Goal: Task Accomplishment & Management: Complete application form

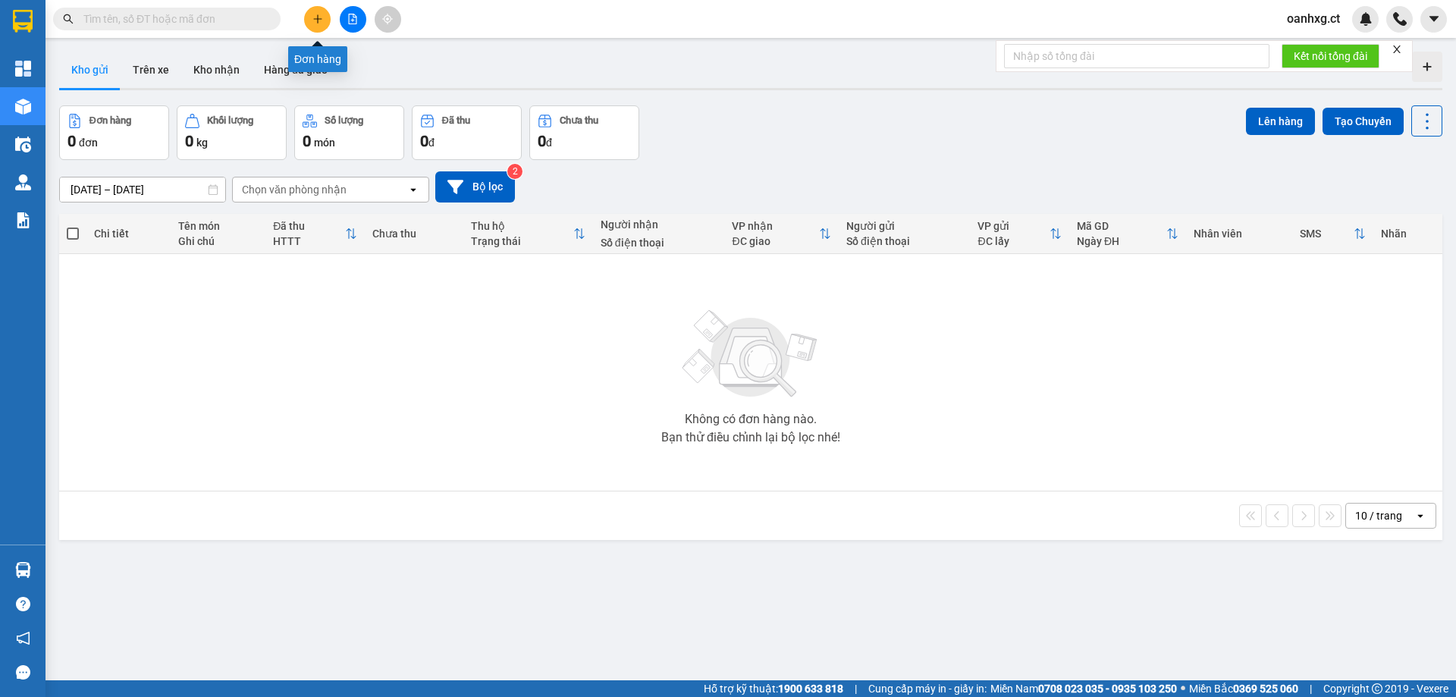
click at [316, 18] on icon "plus" at bounding box center [318, 19] width 11 height 11
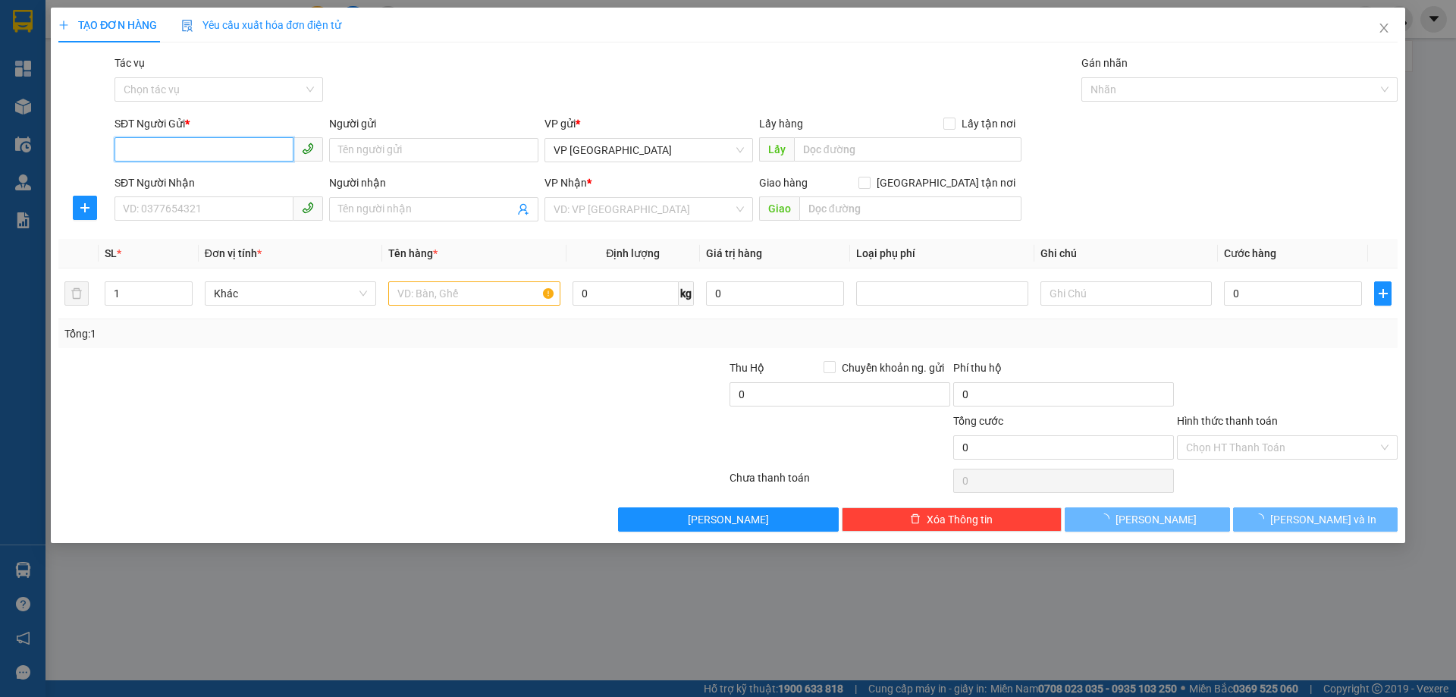
click at [264, 152] on input "SĐT Người Gửi *" at bounding box center [204, 149] width 179 height 24
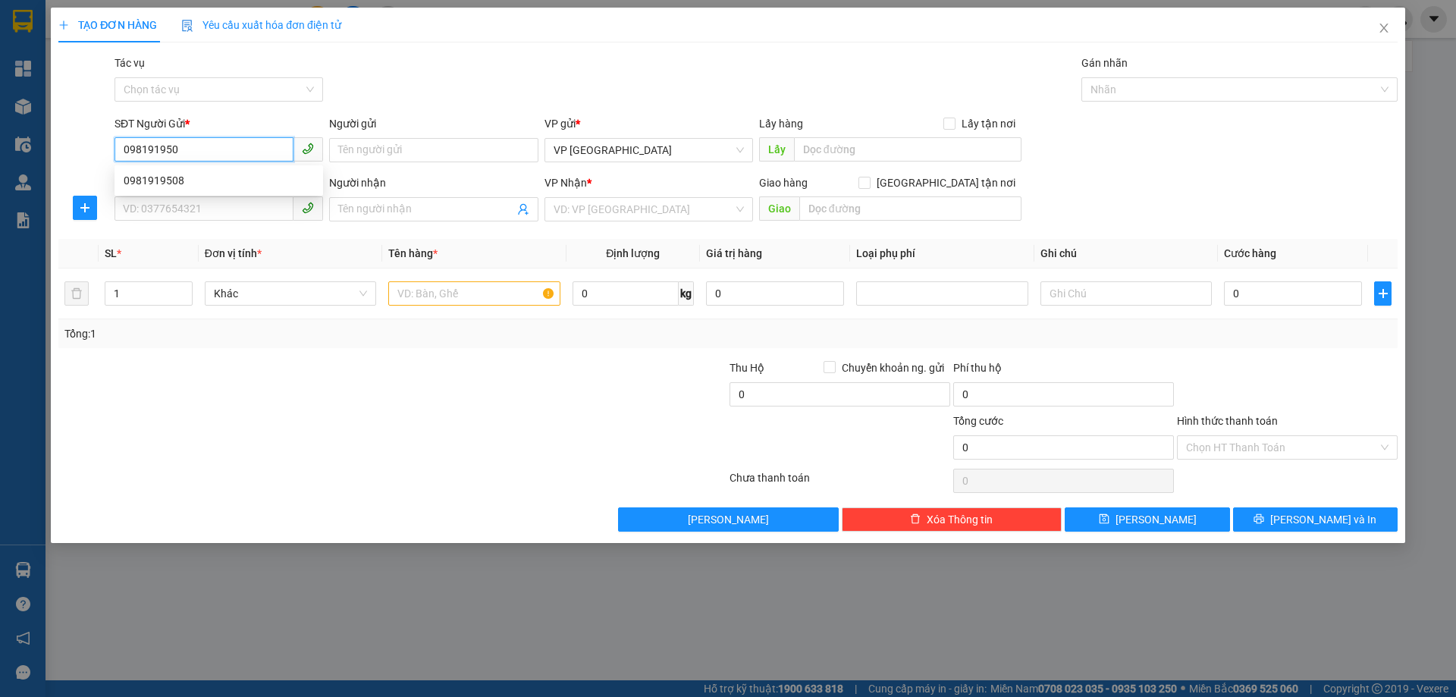
type input "0981919508"
click at [169, 190] on div "0981919508" at bounding box center [219, 180] width 209 height 24
type input "0968822833"
type input "EM HẢI"
type input "70.000"
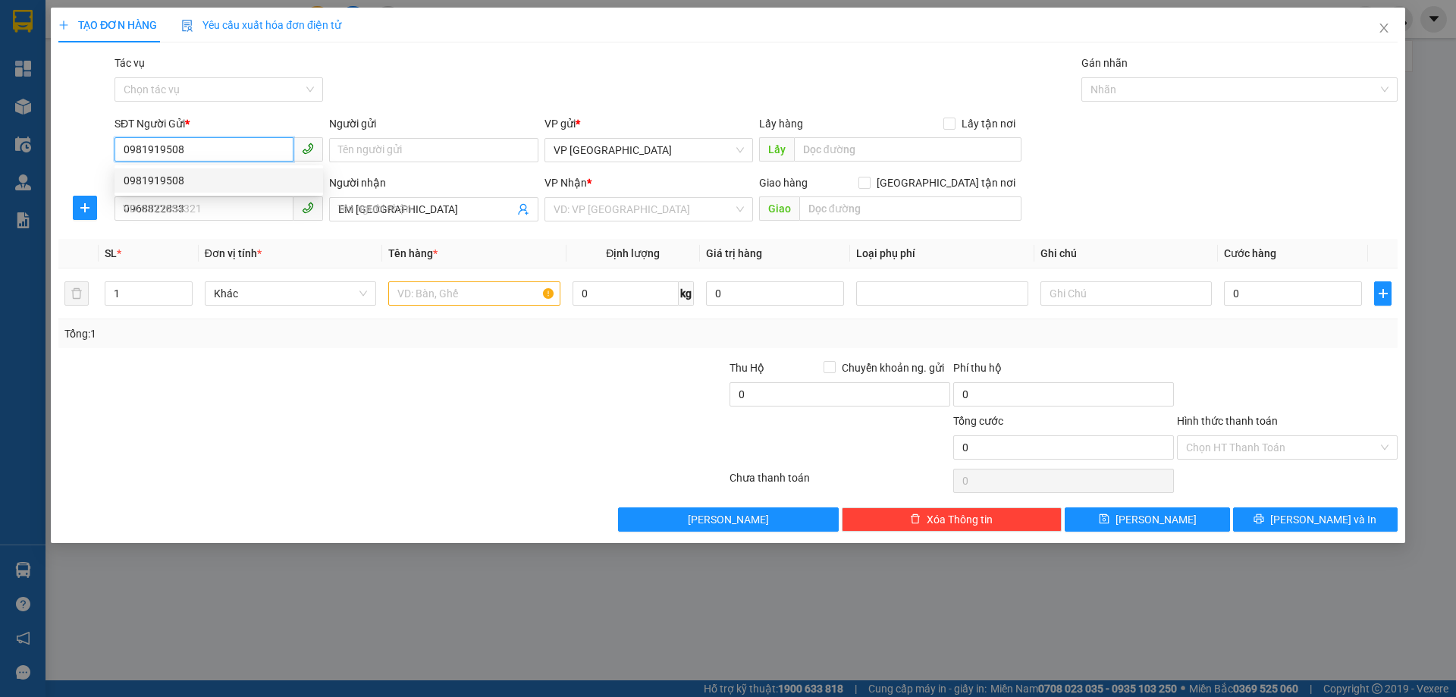
type input "70.000"
type input "0981919508"
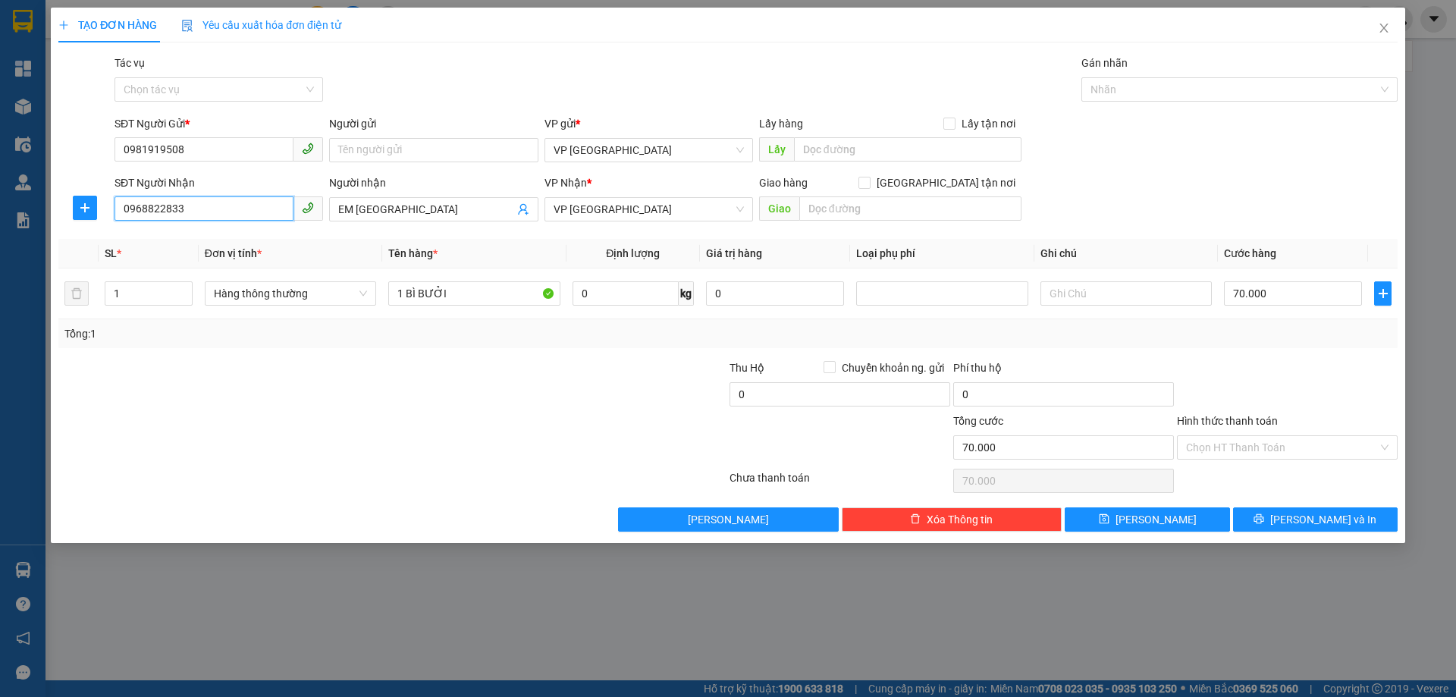
drag, startPoint x: 119, startPoint y: 207, endPoint x: 258, endPoint y: 199, distance: 139.1
click at [258, 199] on input "0968822833" at bounding box center [204, 208] width 179 height 24
type input "0941591508"
click at [205, 255] on span "Đơn vị tính *" at bounding box center [233, 253] width 57 height 12
drag, startPoint x: 344, startPoint y: 206, endPoint x: 440, endPoint y: 206, distance: 95.6
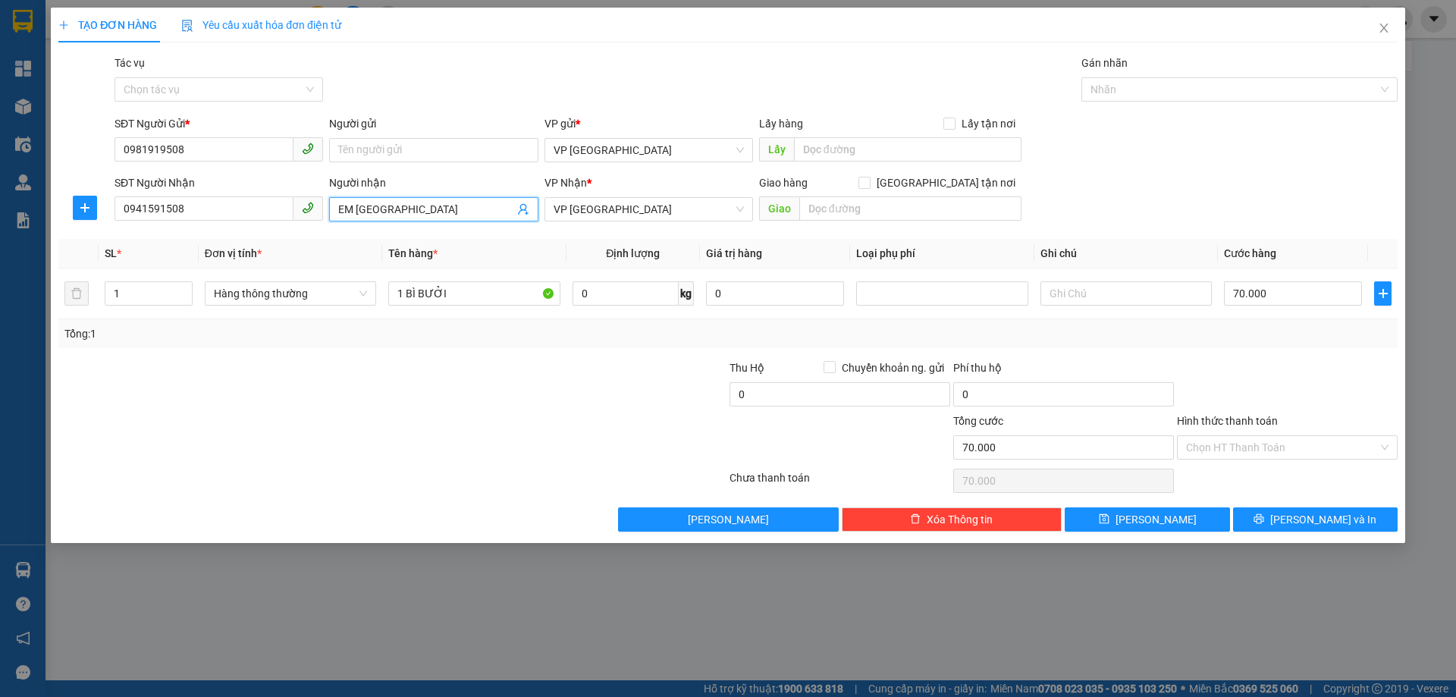
click at [439, 206] on input "EM HẢI" at bounding box center [425, 209] width 175 height 17
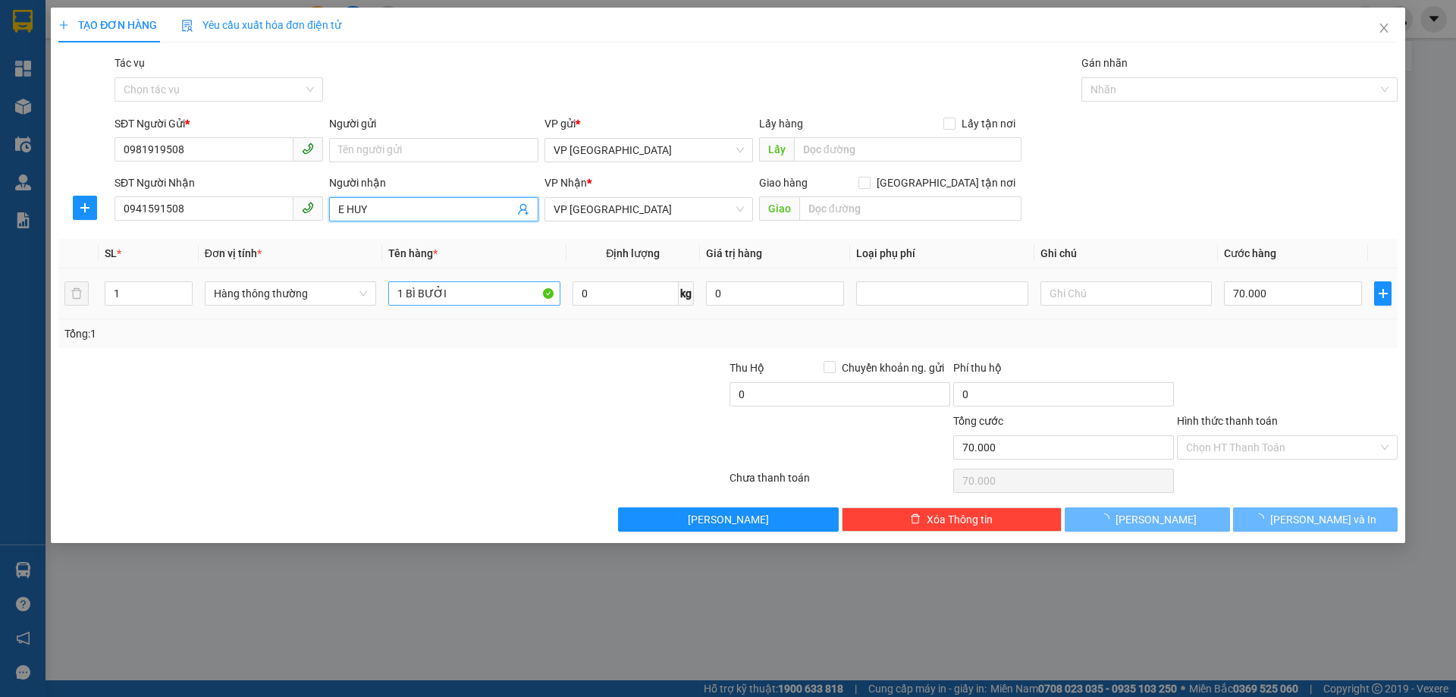
type input "E HUY"
drag, startPoint x: 438, startPoint y: 286, endPoint x: 445, endPoint y: 292, distance: 9.1
click at [438, 287] on input "1 BÌ BƯỞI" at bounding box center [473, 293] width 171 height 24
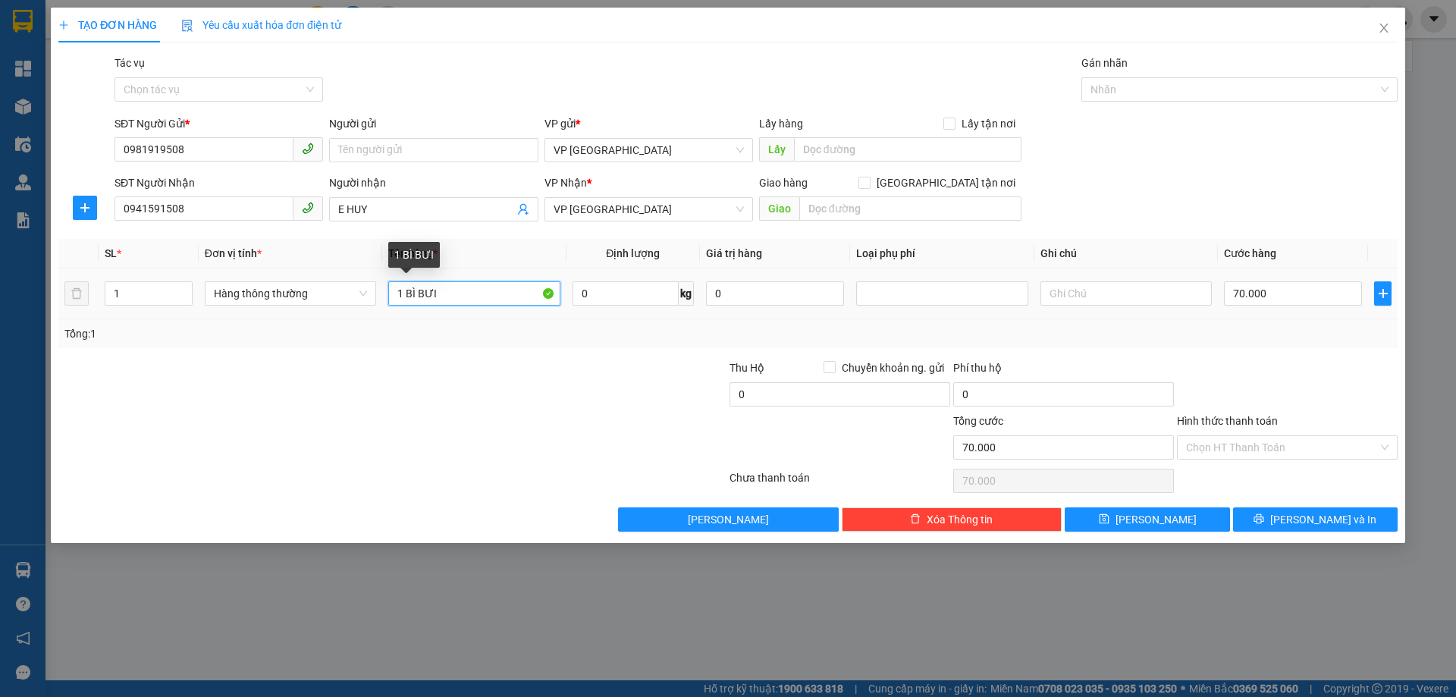
click at [439, 294] on input "1 BÌ BƯI" at bounding box center [473, 293] width 171 height 24
type input "1"
type input "1 GIẤY RAU CỦ"
click at [1303, 295] on input "70.000" at bounding box center [1293, 293] width 138 height 24
type input "0"
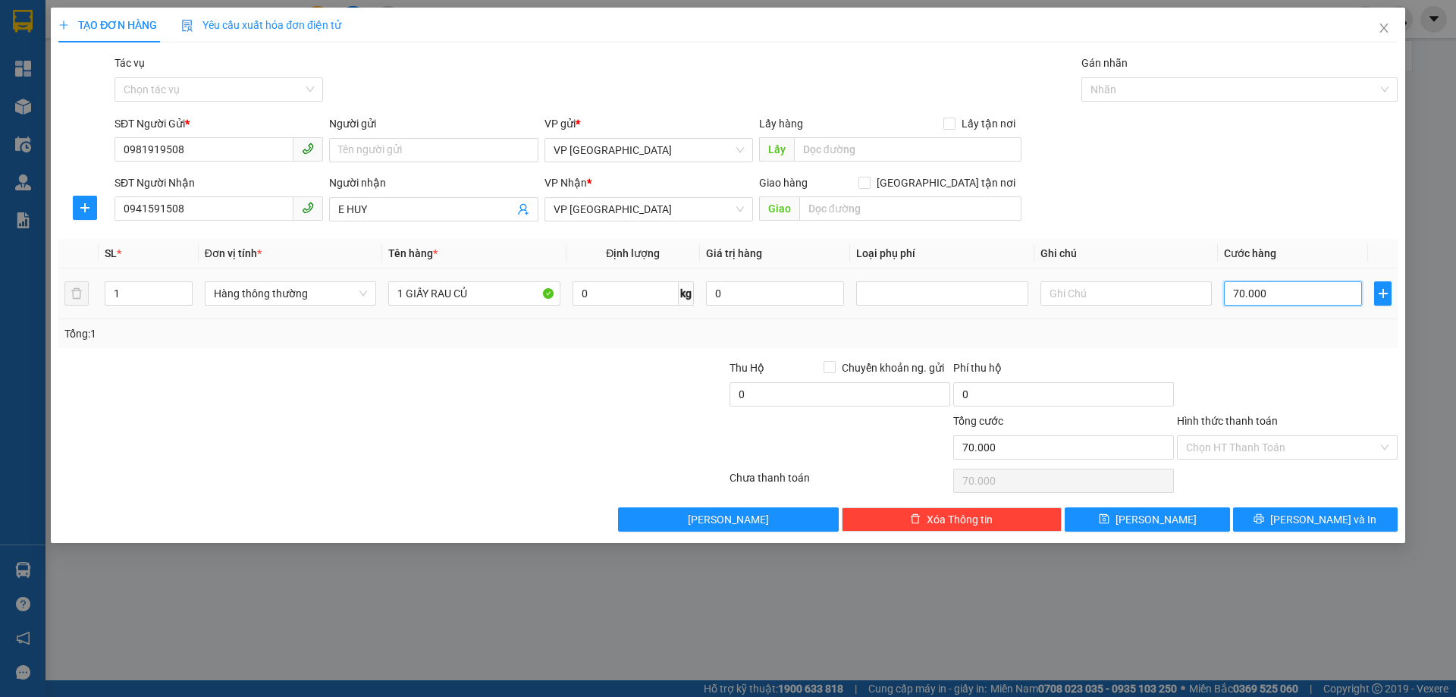
type input "0"
type input "004"
type input "4"
type input "0.040"
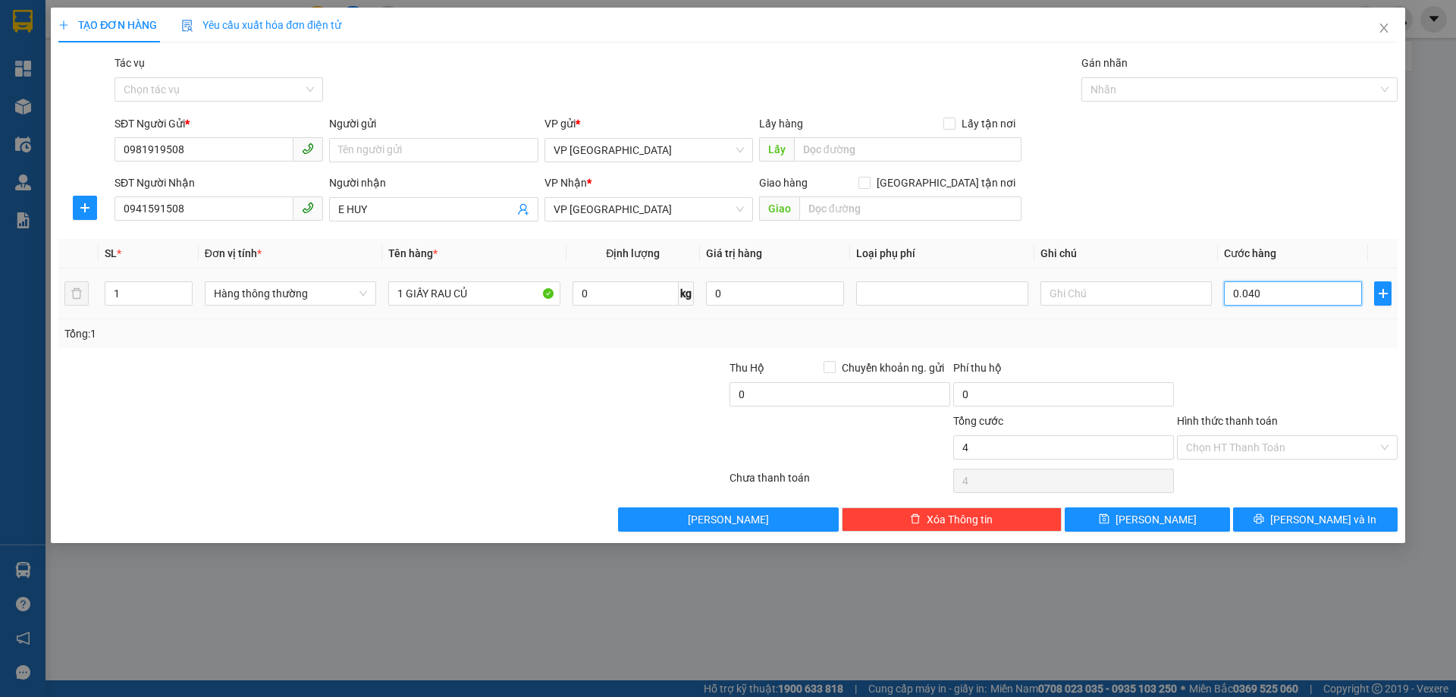
type input "40"
type input "0.040"
click at [1280, 325] on div "Tổng: 1" at bounding box center [727, 333] width 1327 height 17
type input "40.000"
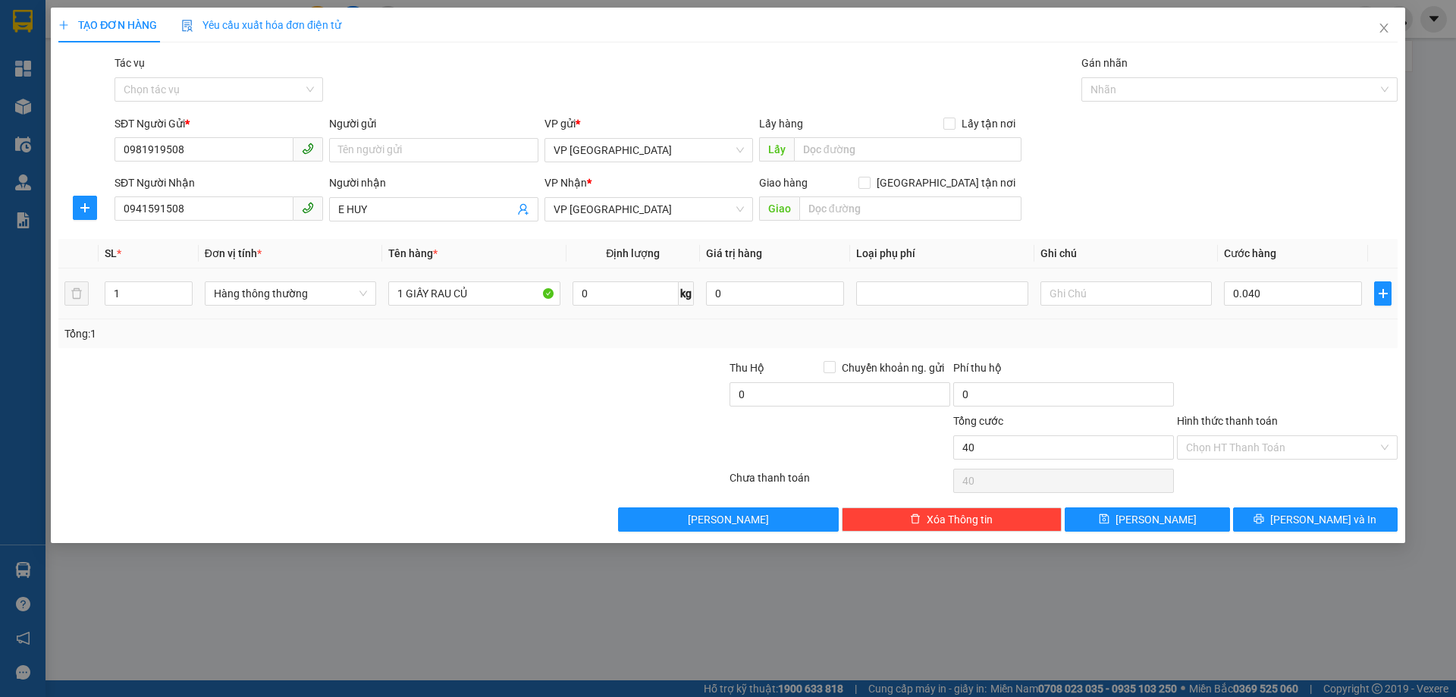
type input "40.000"
click at [1248, 443] on input "Hình thức thanh toán" at bounding box center [1282, 447] width 192 height 23
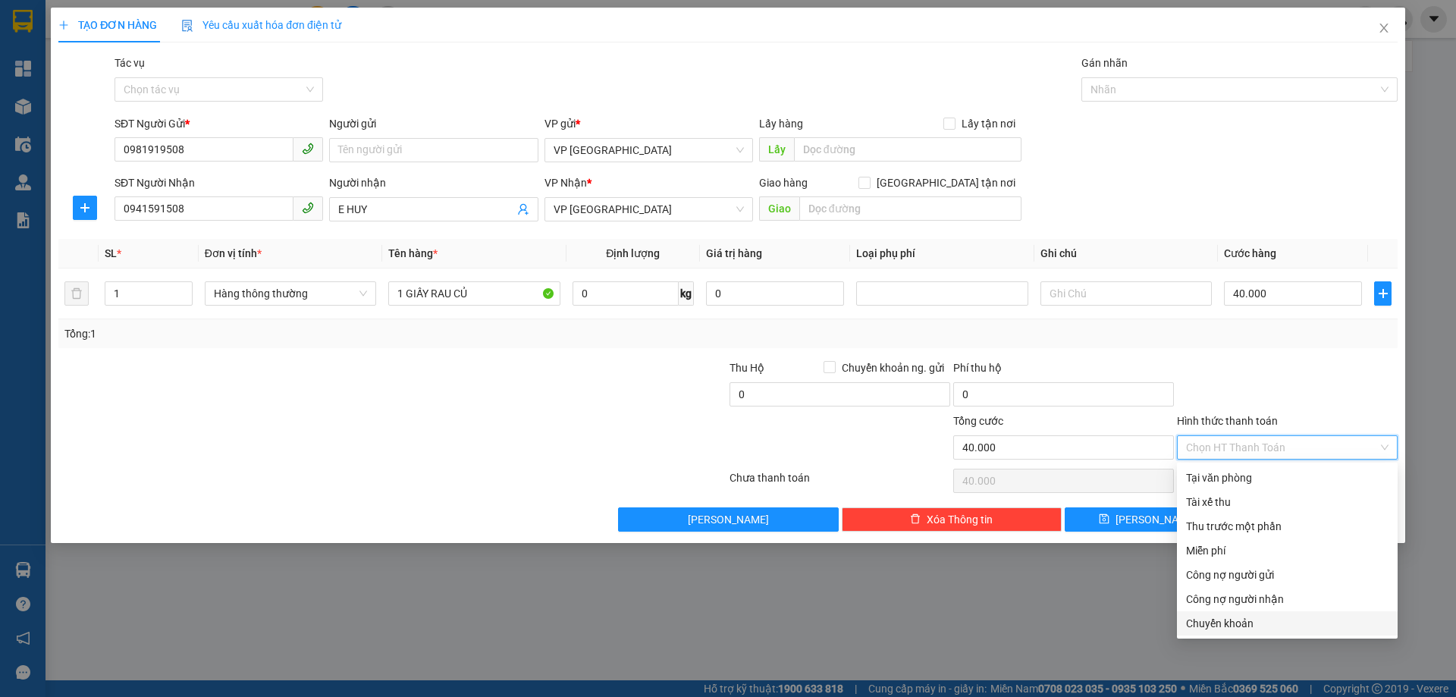
click at [1241, 624] on div "Chuyển khoản" at bounding box center [1287, 623] width 203 height 17
type input "0"
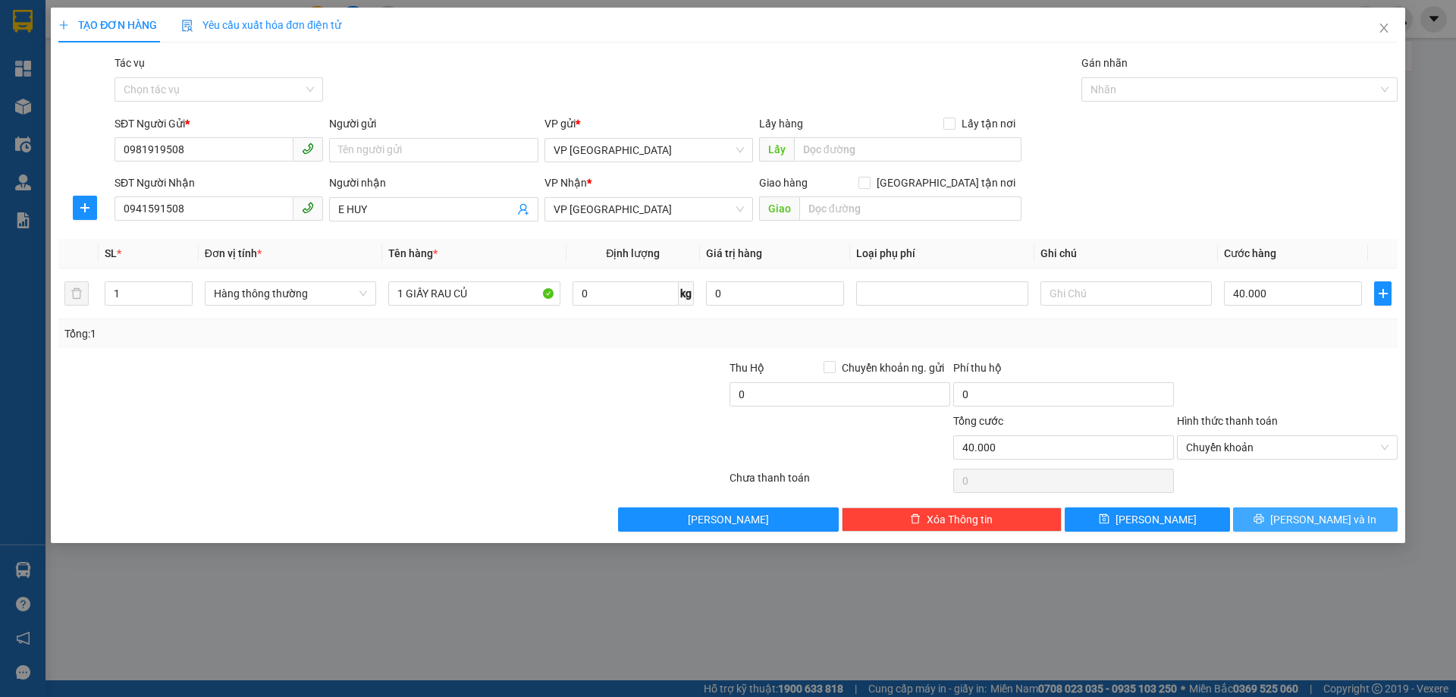
click at [1273, 519] on button "Lưu và In" at bounding box center [1315, 519] width 165 height 24
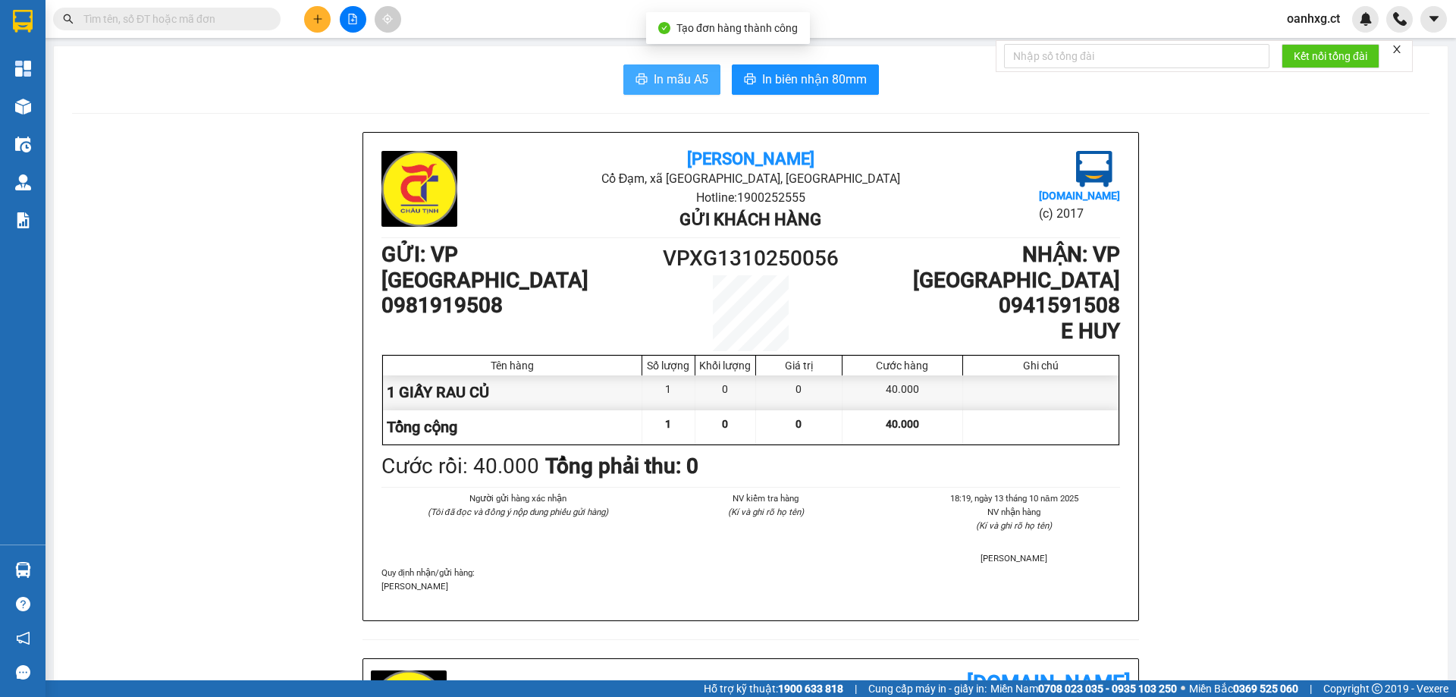
click at [693, 68] on button "In mẫu A5" at bounding box center [672, 79] width 97 height 30
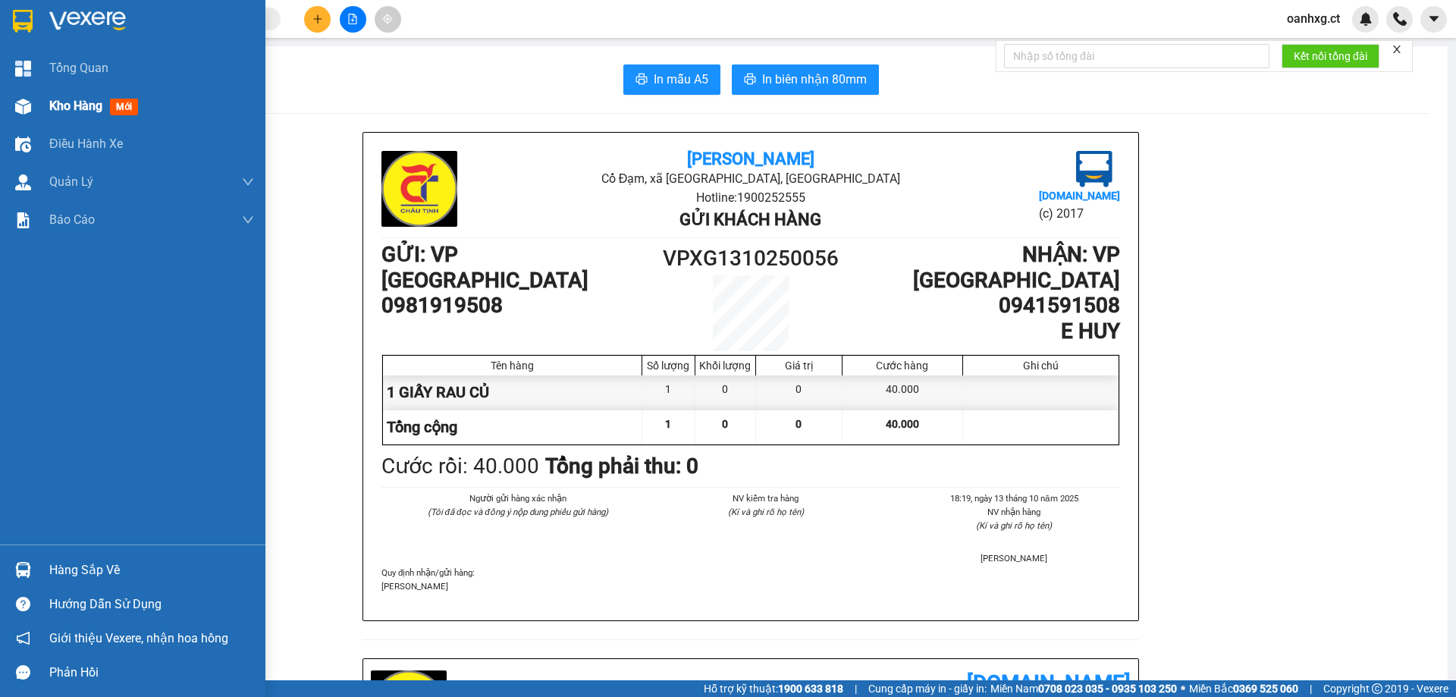
click at [66, 99] on span "Kho hàng" at bounding box center [75, 106] width 53 height 14
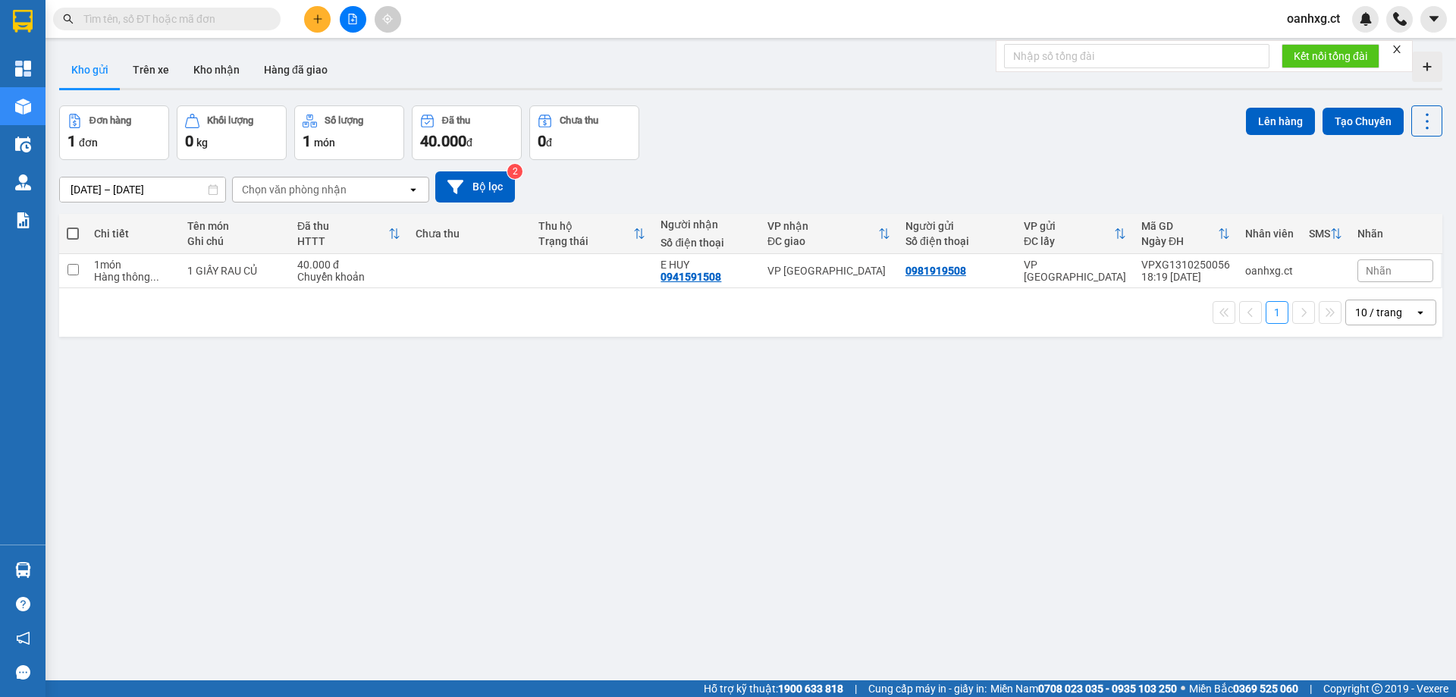
click at [231, 24] on input "text" at bounding box center [172, 19] width 179 height 17
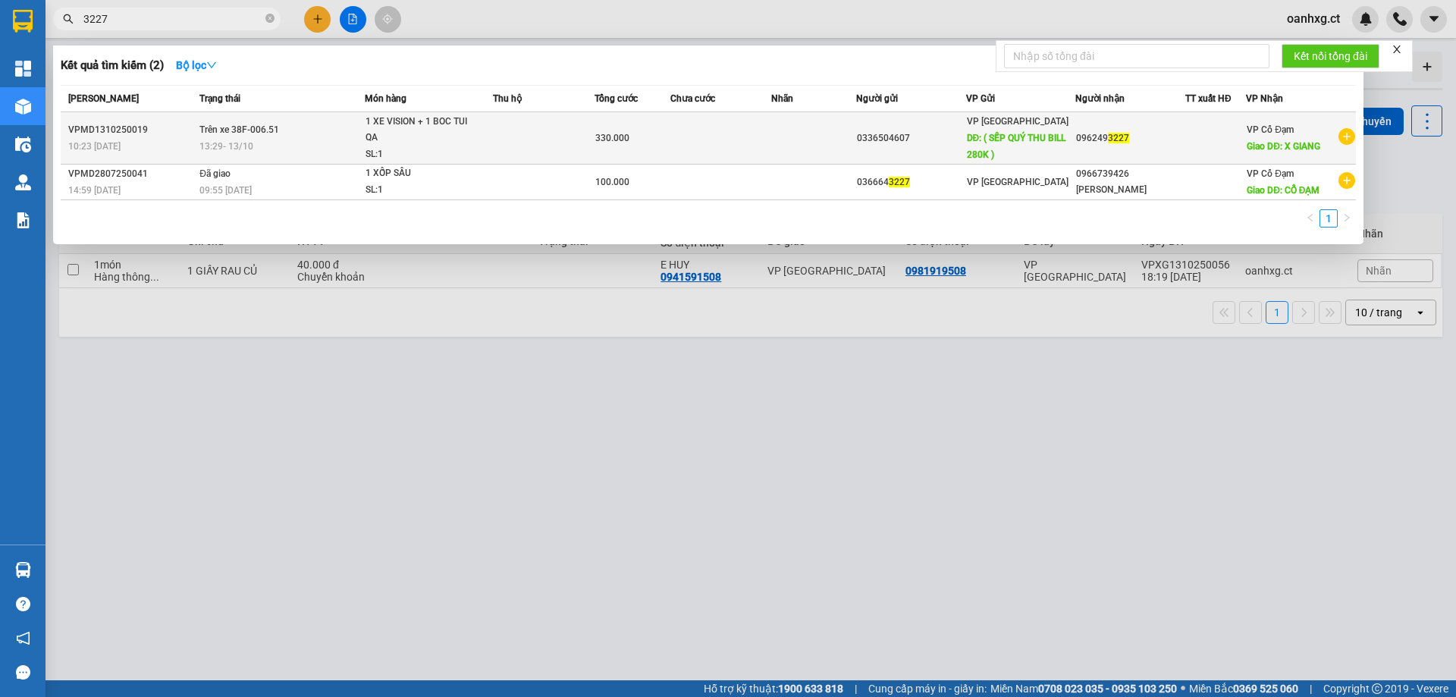
type input "3227"
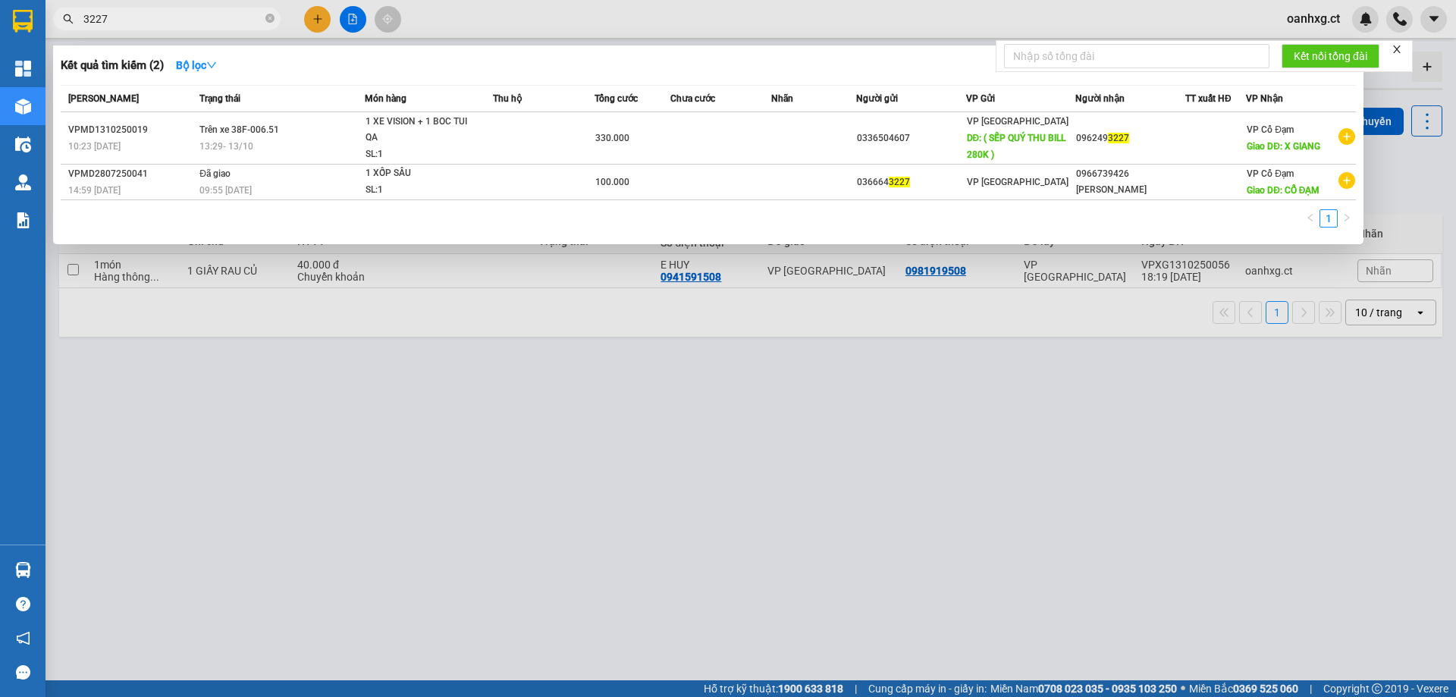
click at [774, 134] on td at bounding box center [813, 138] width 84 height 52
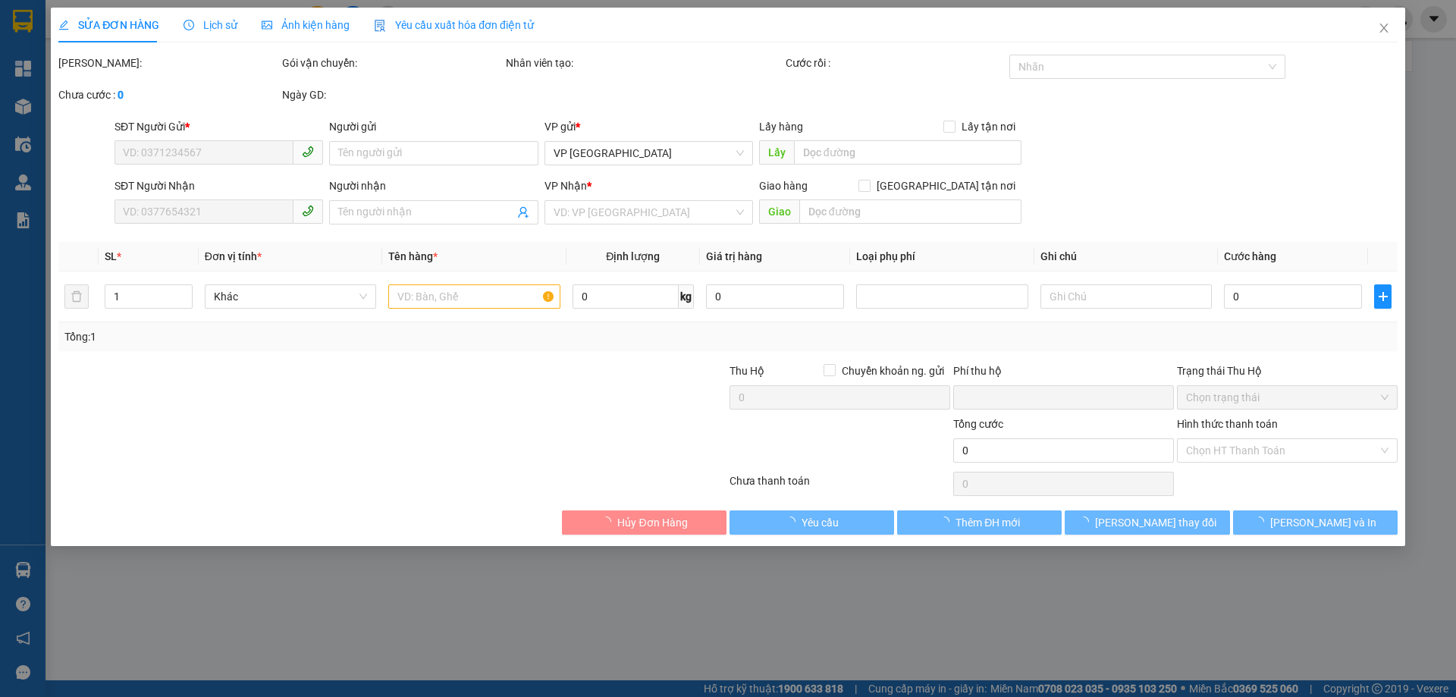
type input "0336504607"
type input "( SẾP QUÝ THU BILL 280K )"
type input "0962493227"
type input "X GIANG"
type input "0"
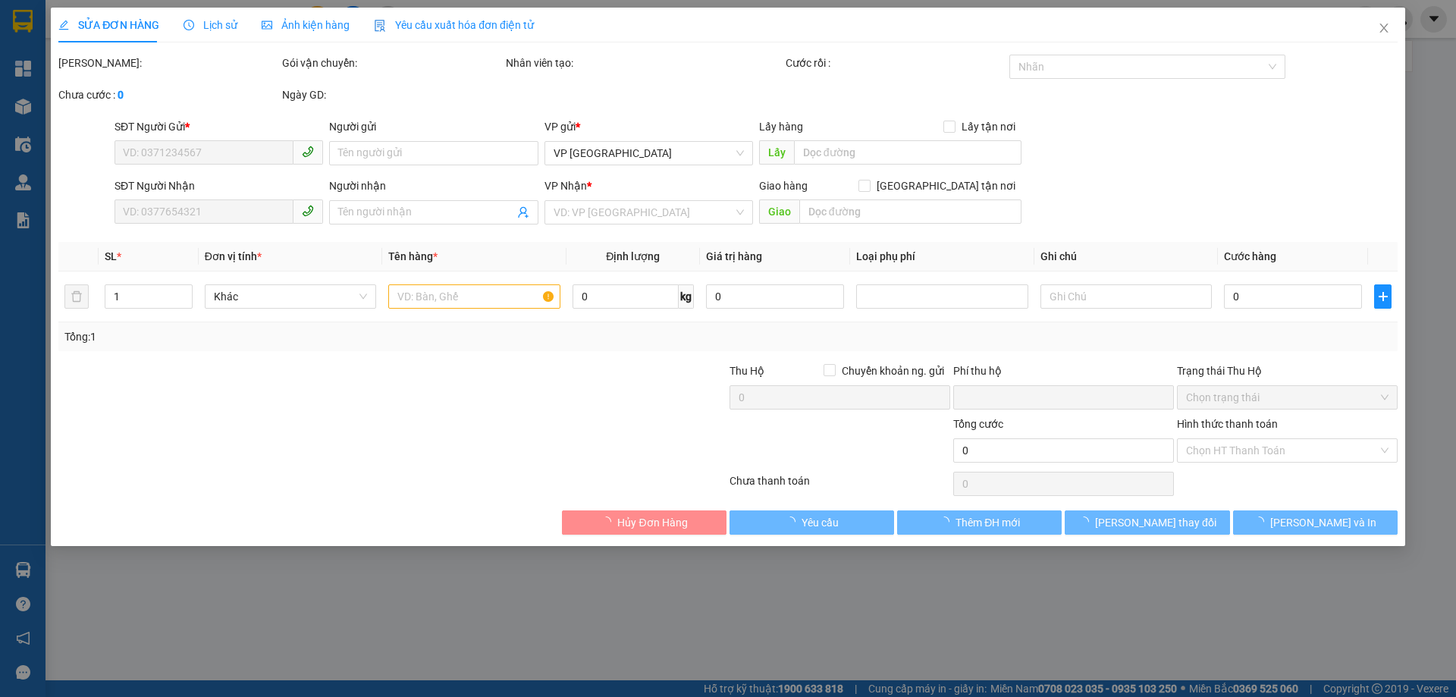
type input "330.000"
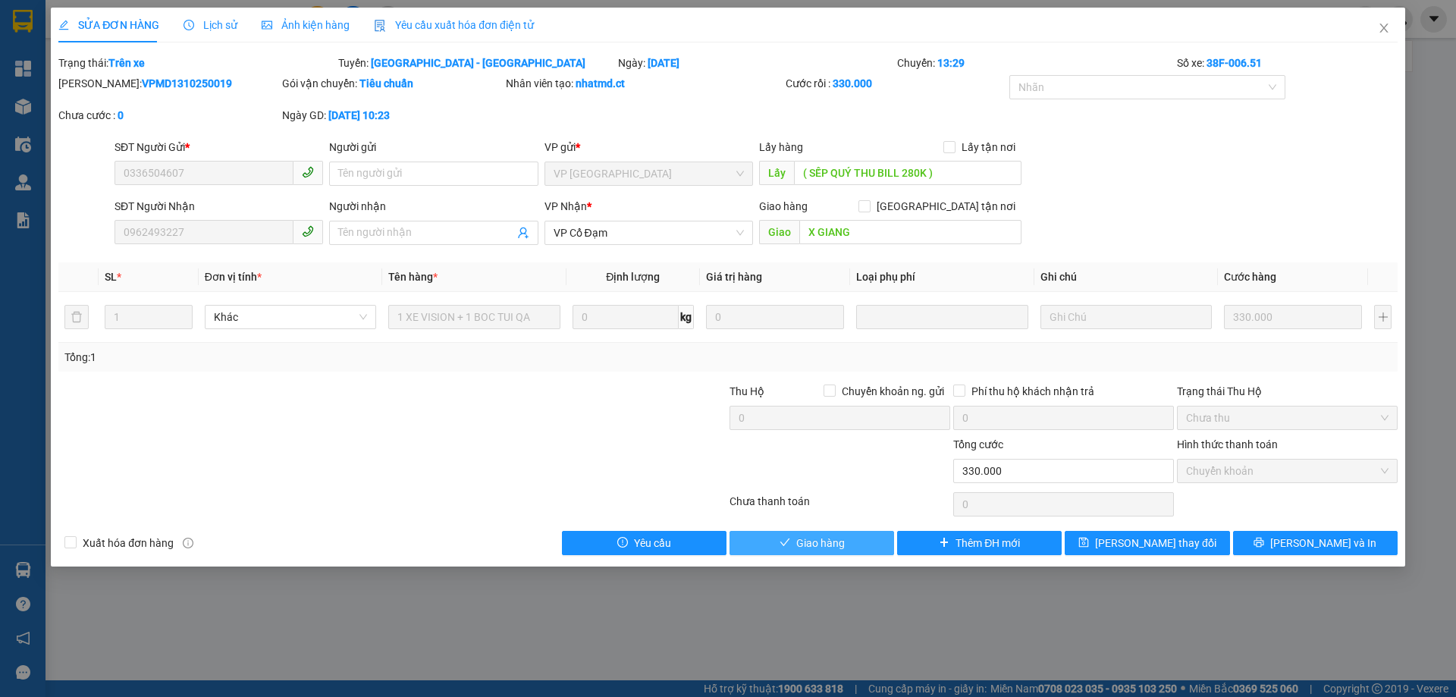
click at [838, 548] on span "Giao hàng" at bounding box center [820, 543] width 49 height 17
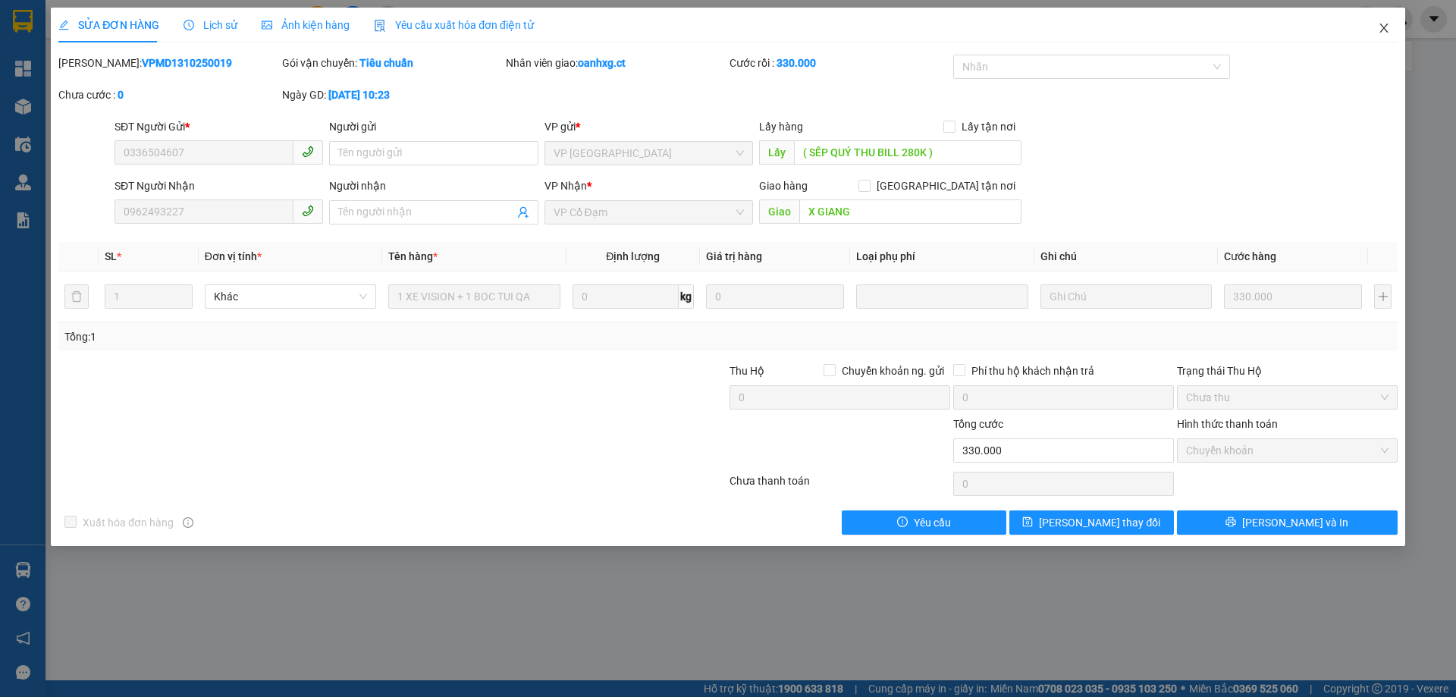
click at [1380, 25] on icon "close" at bounding box center [1384, 28] width 12 height 12
